Goal: Task Accomplishment & Management: Complete application form

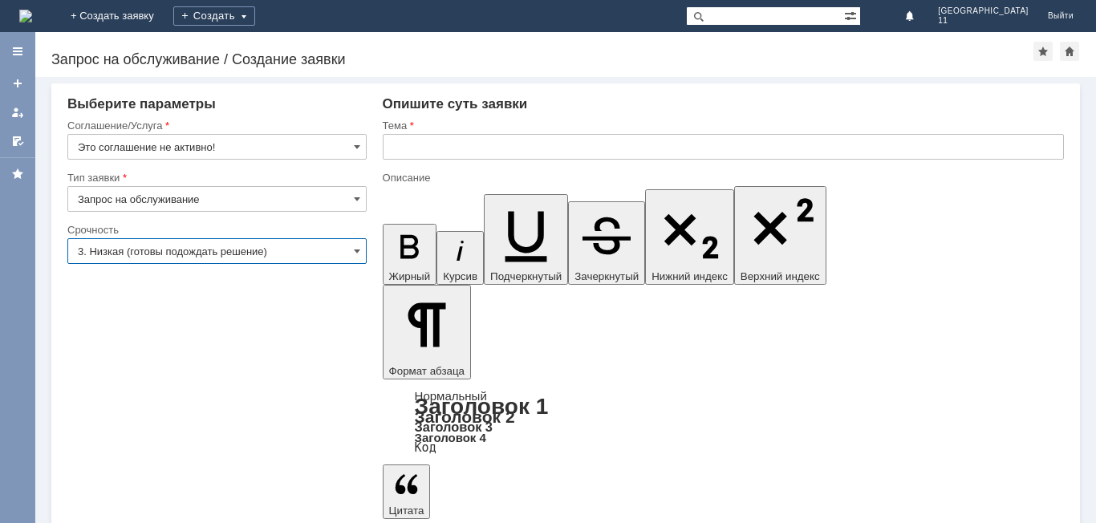
click at [32, 10] on img at bounding box center [25, 16] width 13 height 13
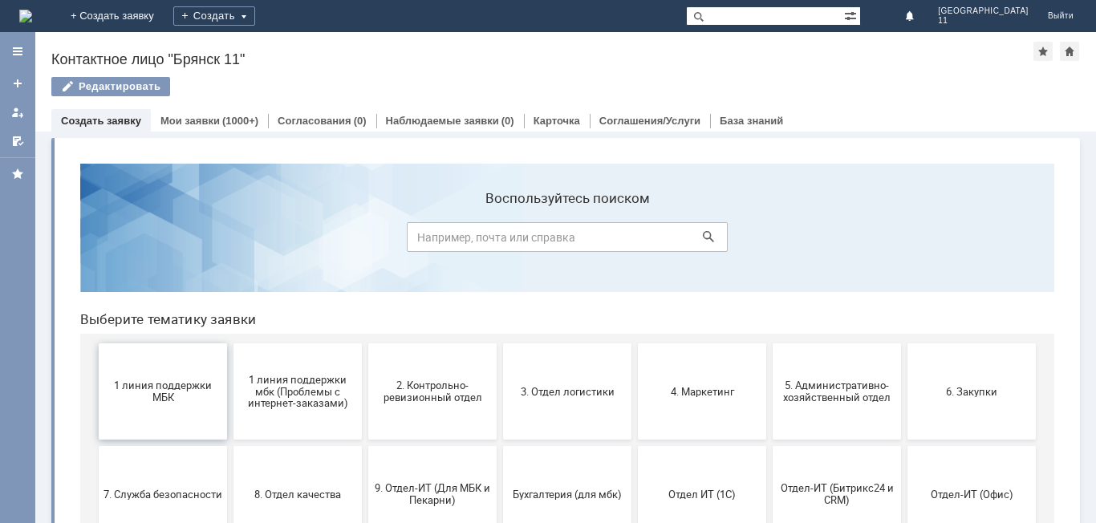
click at [128, 401] on span "1 линия поддержки МБК" at bounding box center [163, 392] width 119 height 24
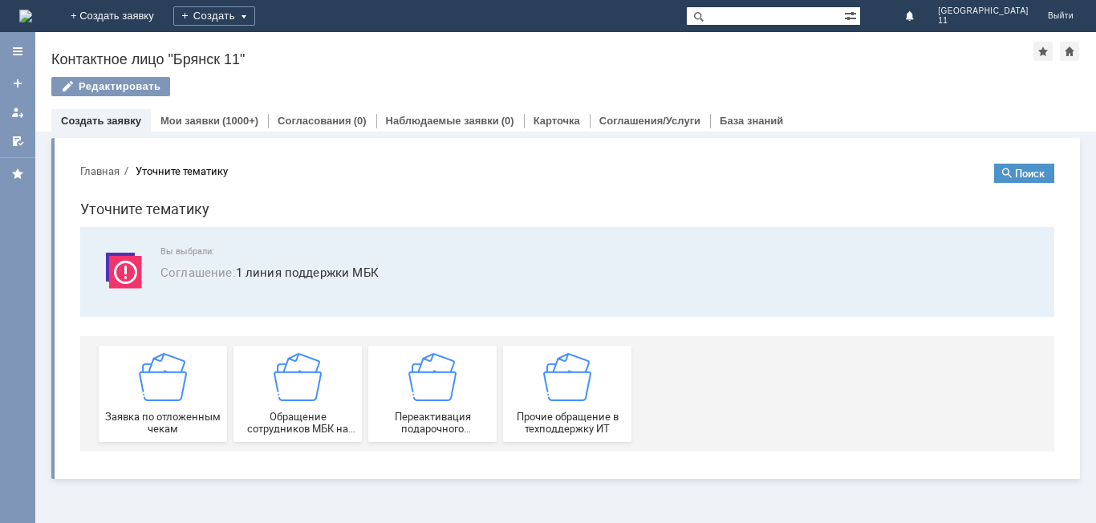
click at [150, 400] on img at bounding box center [163, 377] width 48 height 48
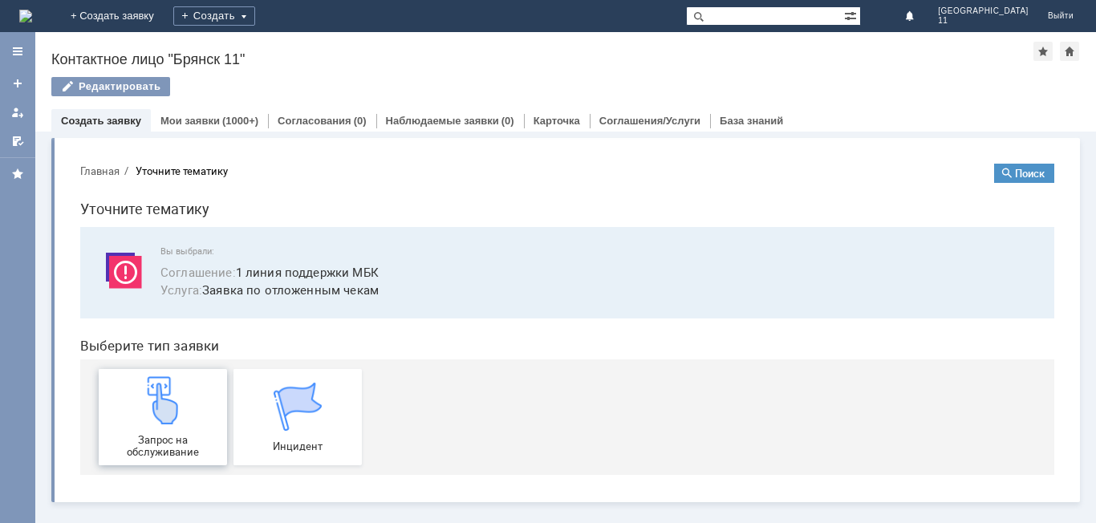
click at [151, 400] on img at bounding box center [163, 400] width 48 height 48
click at [553, 230] on div "Вы выбрали: Соглашение : 1 линия поддержки МБК Услуга : Заявка по отложенным че…" at bounding box center [567, 272] width 974 height 91
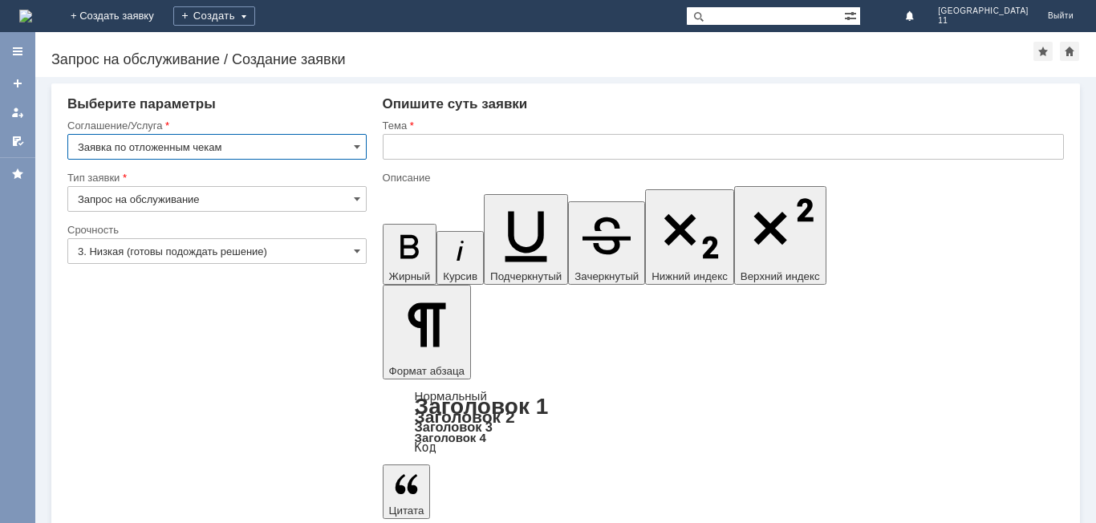
click at [408, 153] on input "text" at bounding box center [723, 147] width 681 height 26
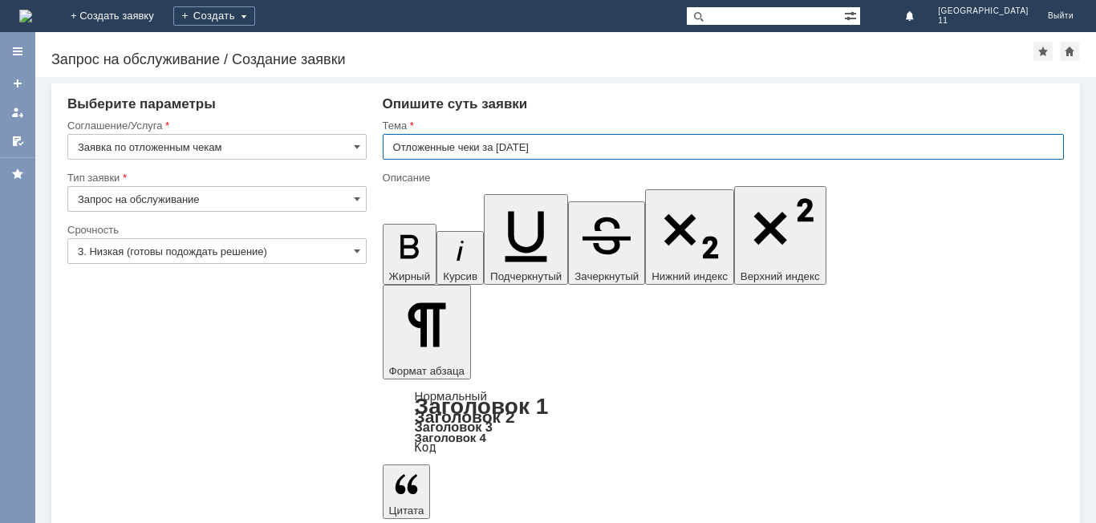
type input "Отложенные чеки за [DATE]"
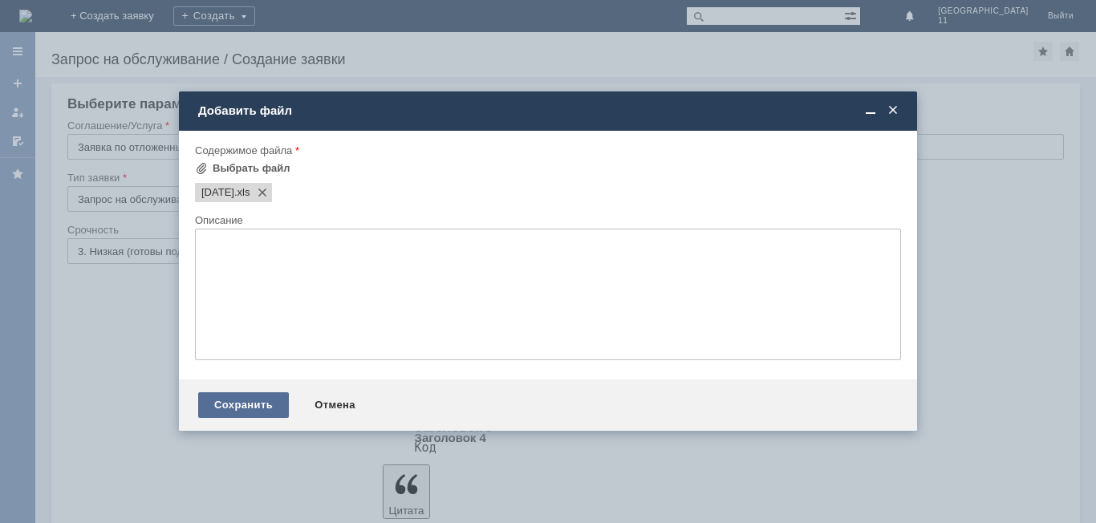
click at [254, 403] on div "Сохранить" at bounding box center [243, 405] width 91 height 26
